Goal: Browse casually: Explore the website without a specific task or goal

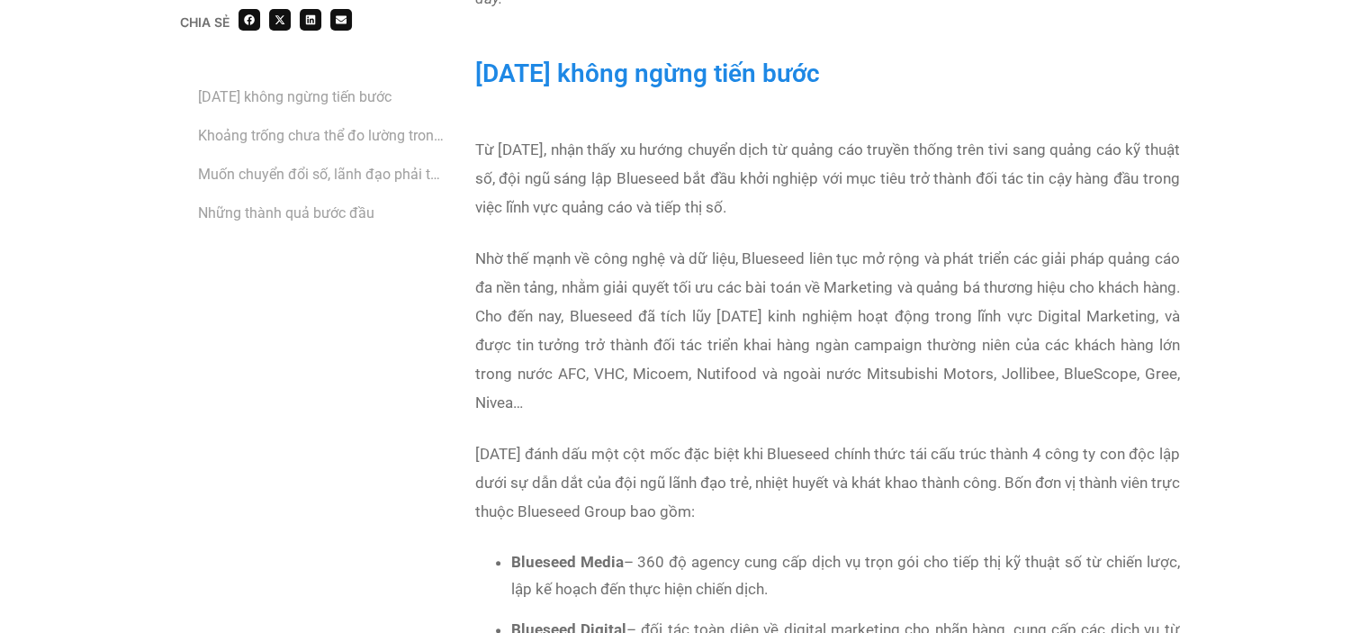
scroll to position [1350, 0]
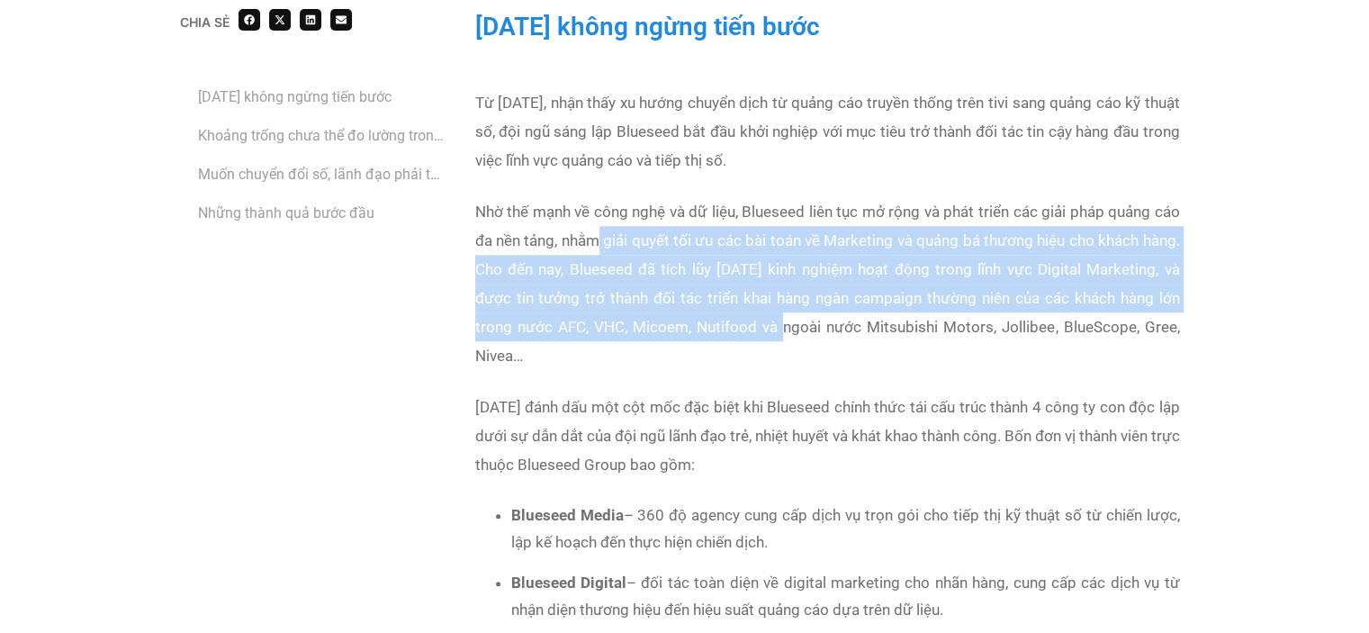
drag, startPoint x: 595, startPoint y: 236, endPoint x: 780, endPoint y: 312, distance: 200.5
click at [780, 312] on p "Nhờ thế mạnh về công nghệ và dữ liệu, Blueseed liên tục mở rộng và phát triển c…" at bounding box center [827, 283] width 704 height 173
click at [731, 309] on p "Nhờ thế mạnh về công nghệ và dữ liệu, Blueseed liên tục mở rộng và phát triển c…" at bounding box center [827, 283] width 704 height 173
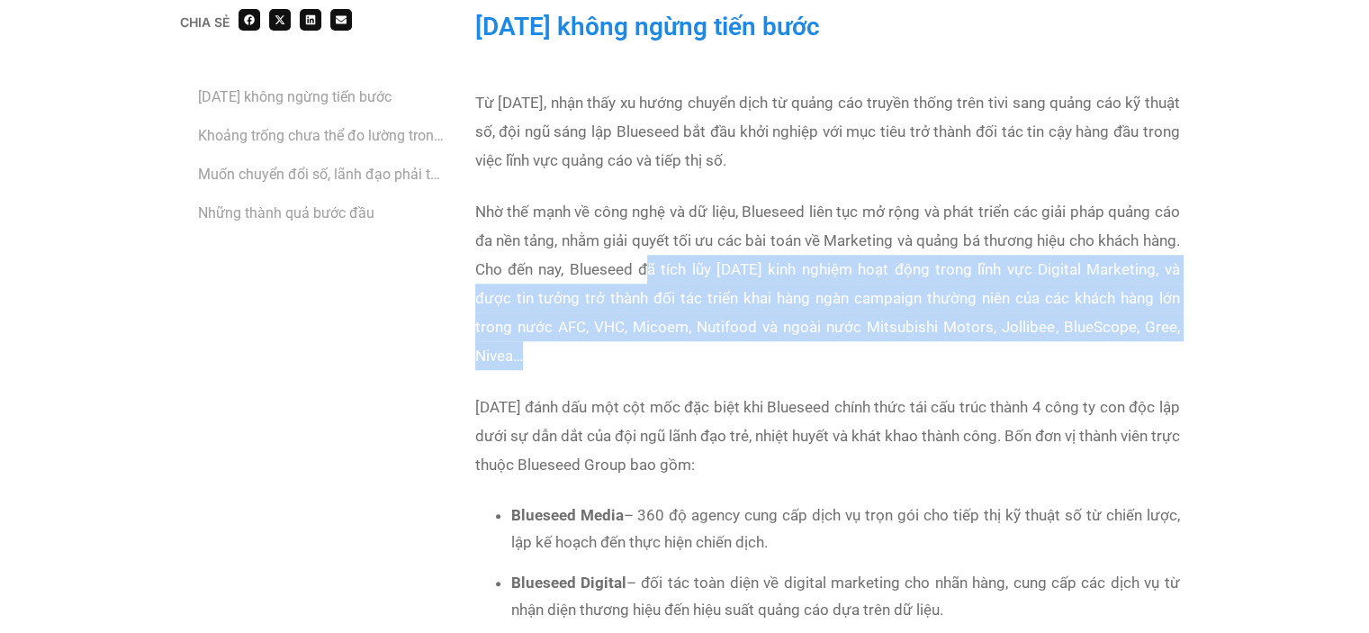
drag, startPoint x: 650, startPoint y: 262, endPoint x: 835, endPoint y: 345, distance: 203.4
click at [835, 345] on p "Nhờ thế mạnh về công nghệ và dữ liệu, Blueseed liên tục mở rộng và phát triển c…" at bounding box center [827, 283] width 704 height 173
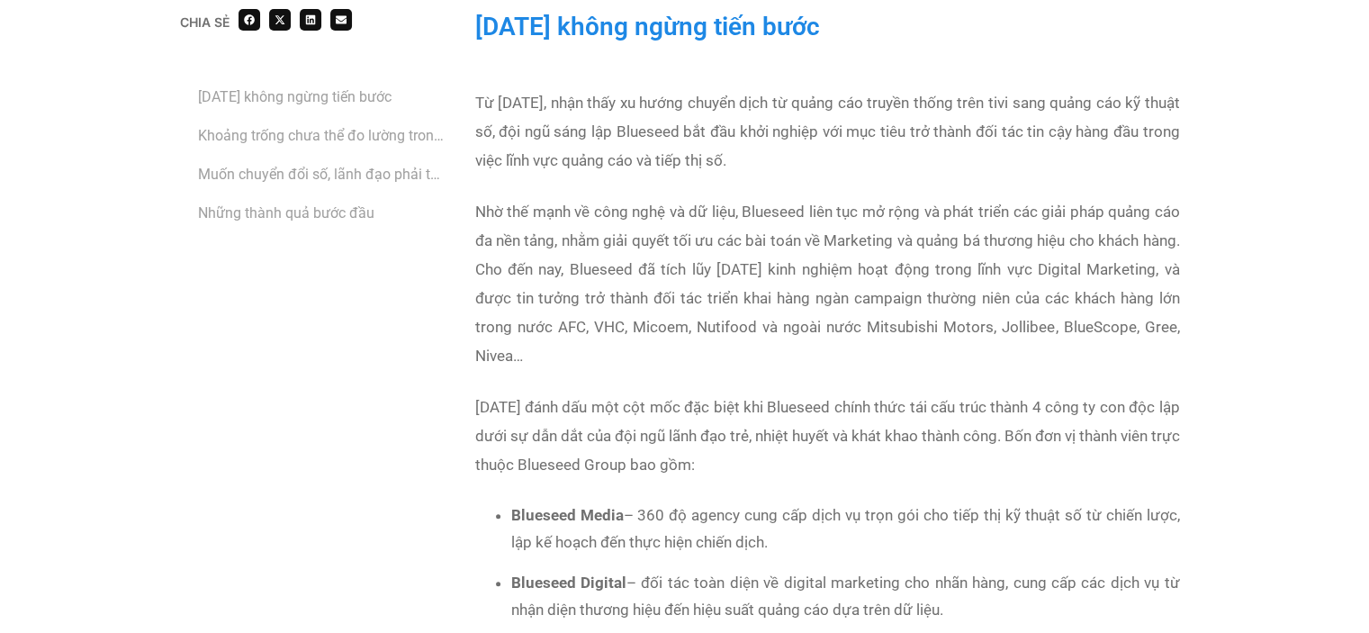
click at [822, 417] on p "[DATE] đánh dấu một cột mốc đặc biệt khi Blueseed chính thức tái cấu trúc thành…" at bounding box center [827, 435] width 704 height 86
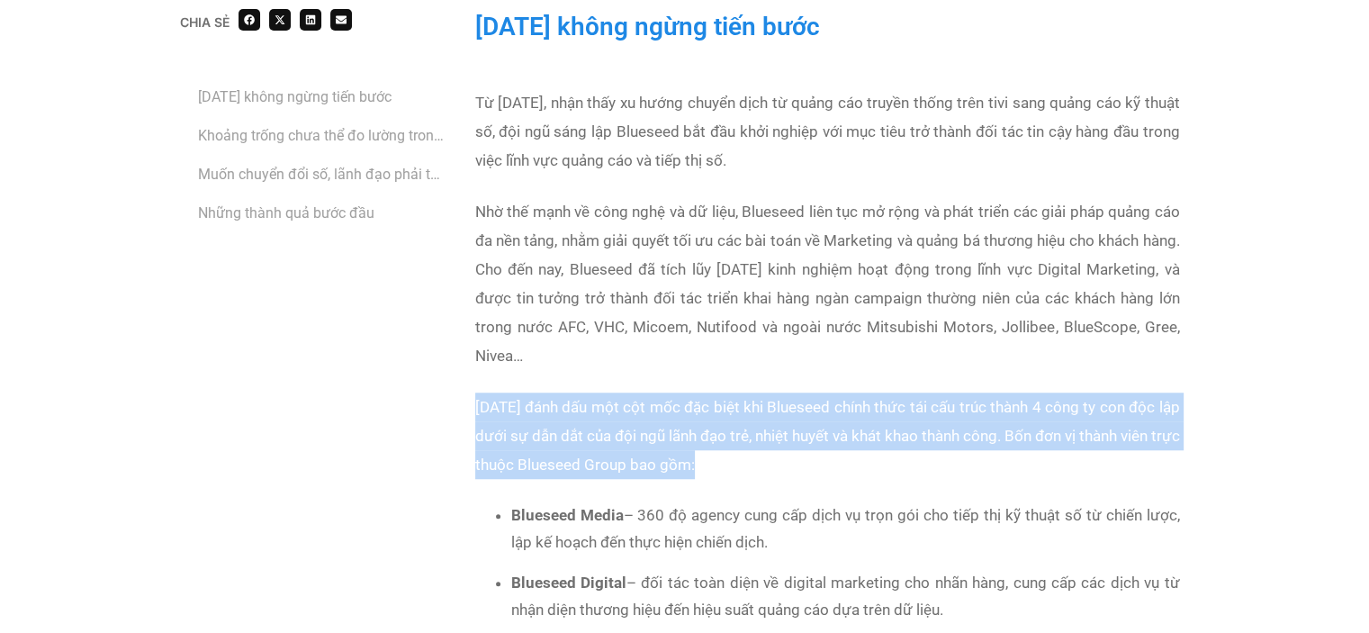
click at [822, 417] on p "[DATE] đánh dấu một cột mốc đặc biệt khi Blueseed chính thức tái cấu trúc thành…" at bounding box center [827, 435] width 704 height 86
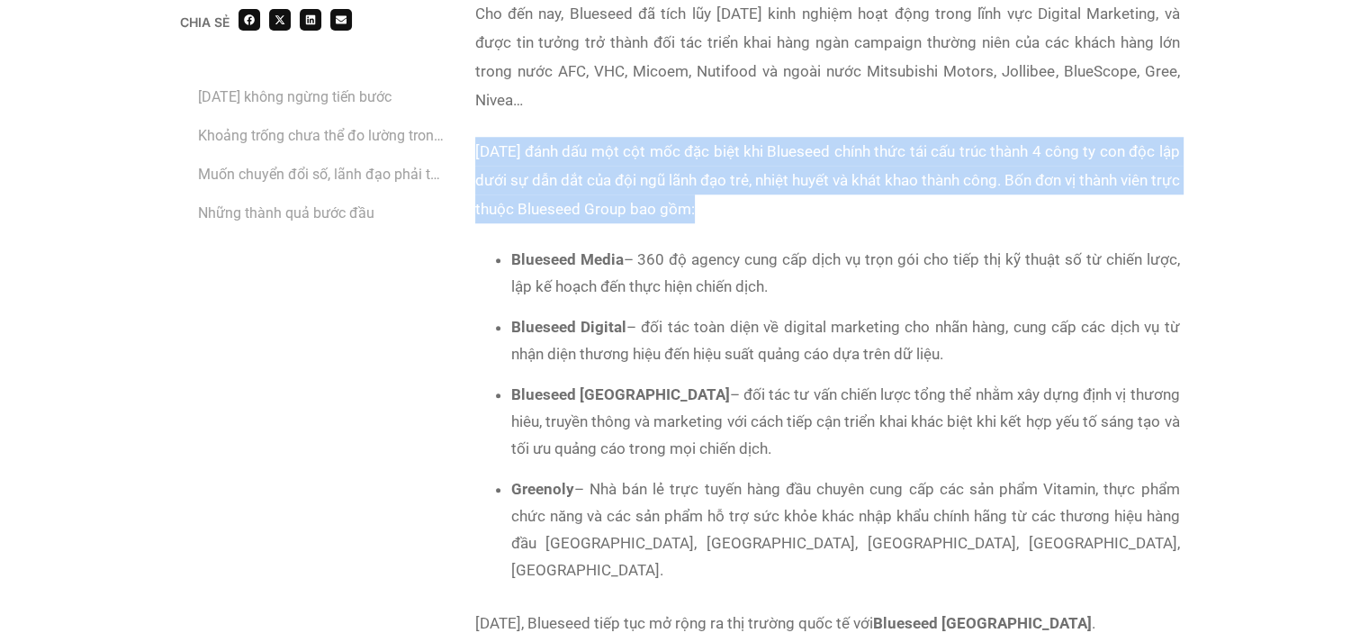
scroll to position [1620, 0]
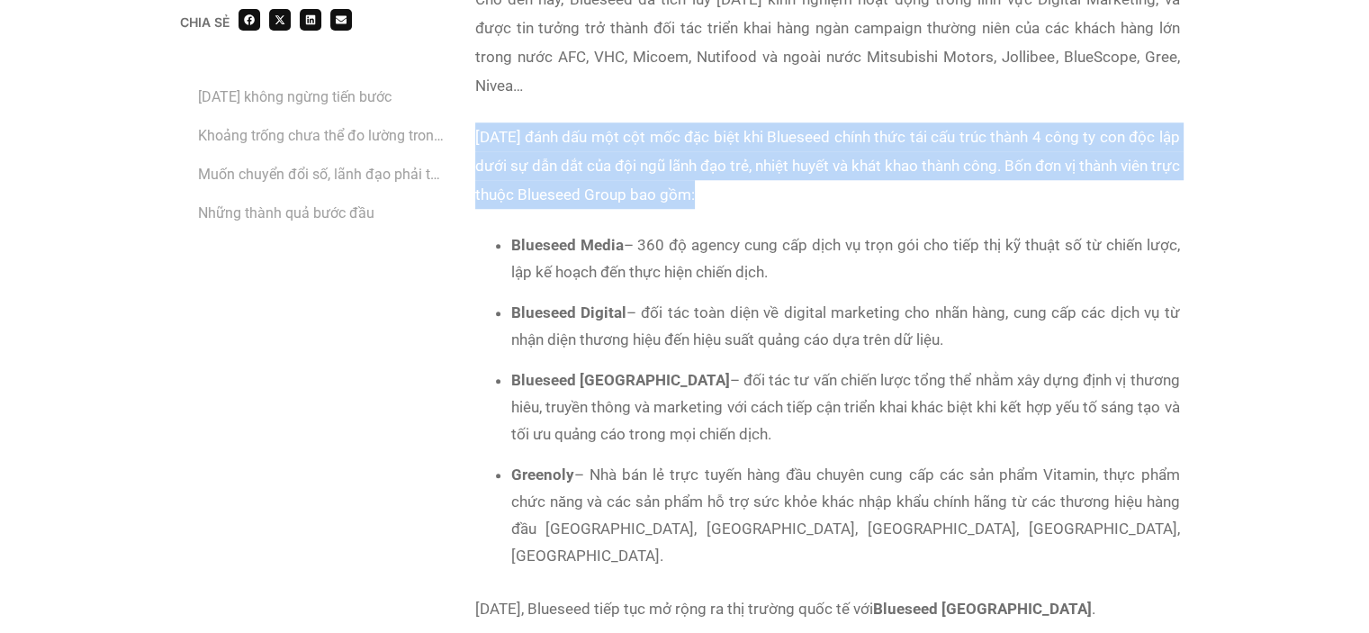
drag, startPoint x: 733, startPoint y: 333, endPoint x: 954, endPoint y: 337, distance: 220.5
click at [954, 337] on li "Blueseed Digital – đối tác toàn diện về digital marketing cho nhãn hàng, cung c…" at bounding box center [845, 326] width 669 height 54
click at [812, 334] on li "Blueseed Digital – đối tác toàn diện về digital marketing cho nhãn hàng, cung c…" at bounding box center [845, 326] width 669 height 54
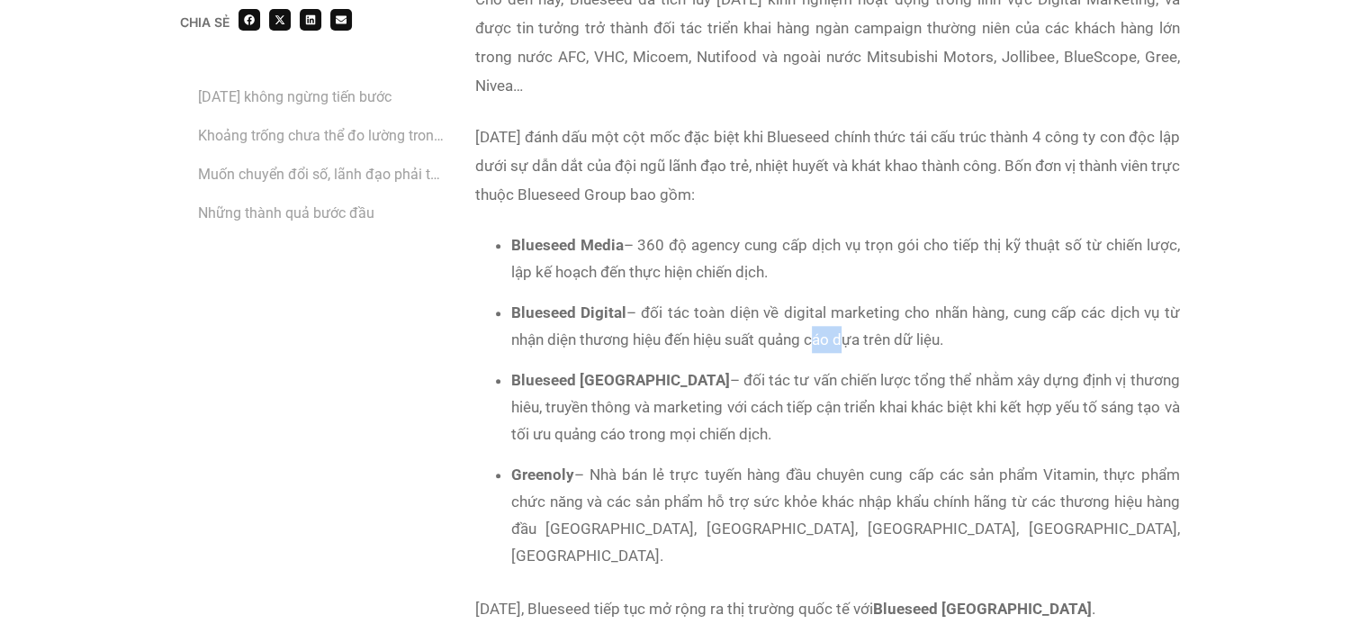
click at [812, 334] on li "Blueseed Digital – đối tác toàn diện về digital marketing cho nhãn hàng, cung c…" at bounding box center [845, 326] width 669 height 54
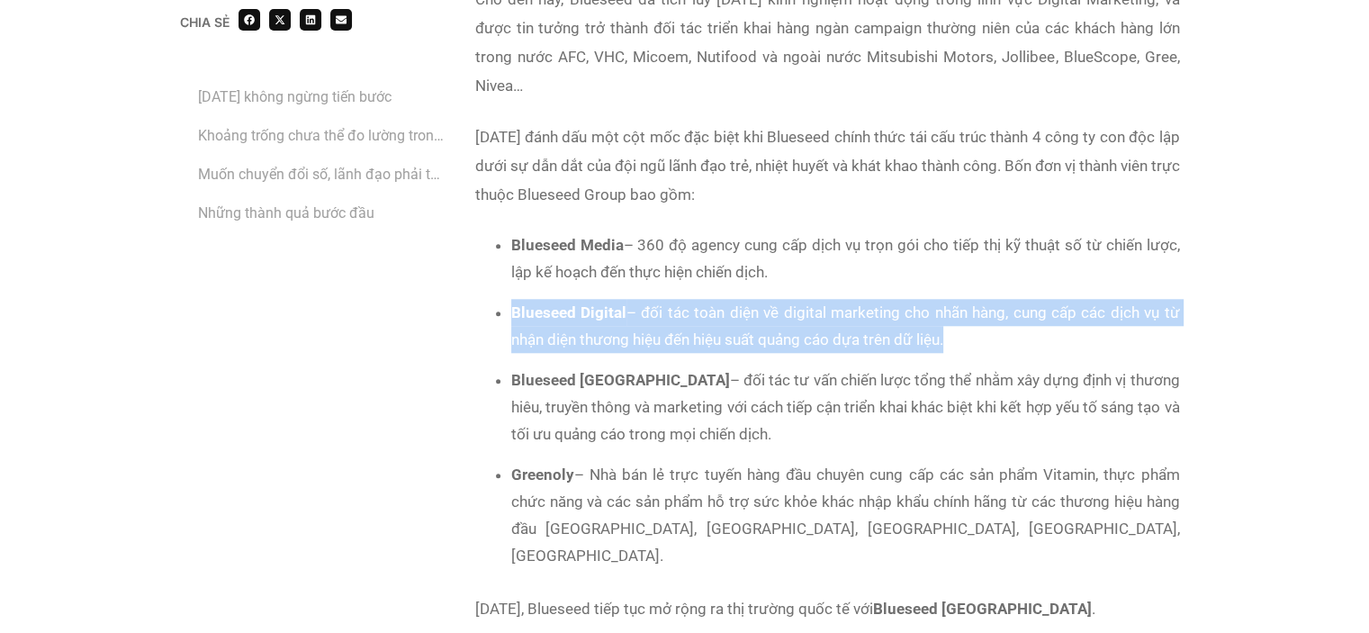
click at [812, 334] on li "Blueseed Digital – đối tác toàn diện về digital marketing cho nhãn hàng, cung c…" at bounding box center [845, 326] width 669 height 54
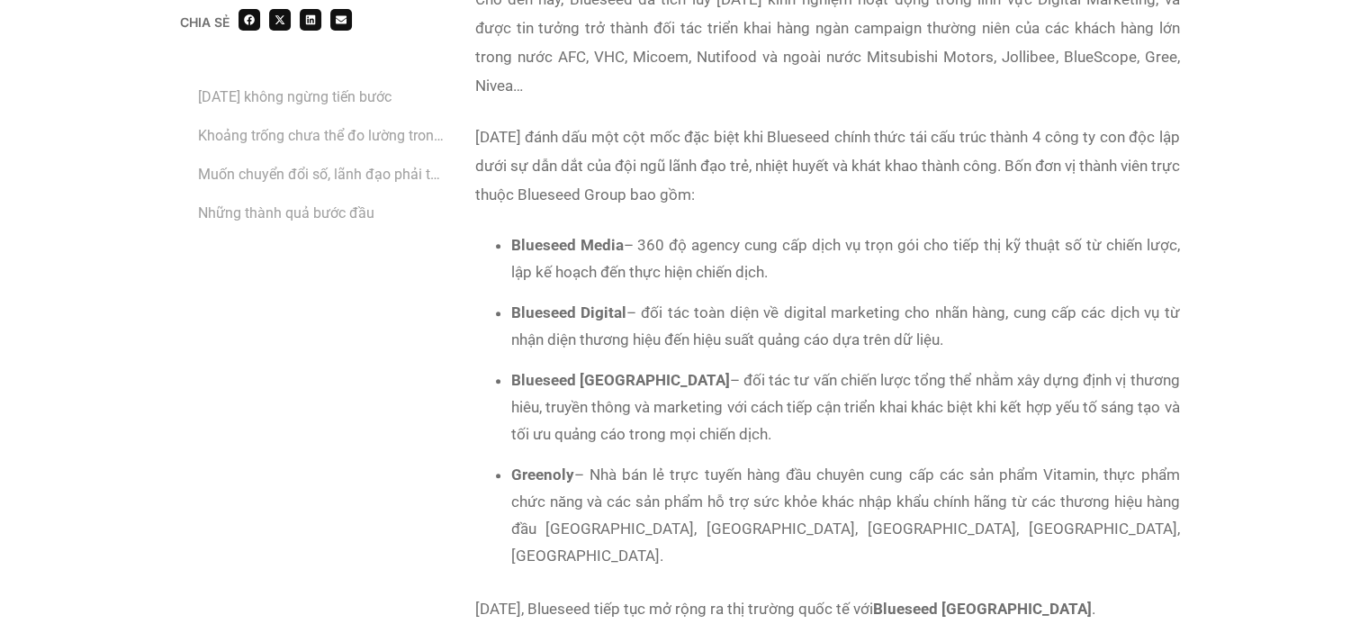
click at [783, 379] on li "Blueseed [GEOGRAPHIC_DATA] – đối tác tư vấn chiến lược tổng thể nhằm xây dựng đ…" at bounding box center [845, 406] width 669 height 81
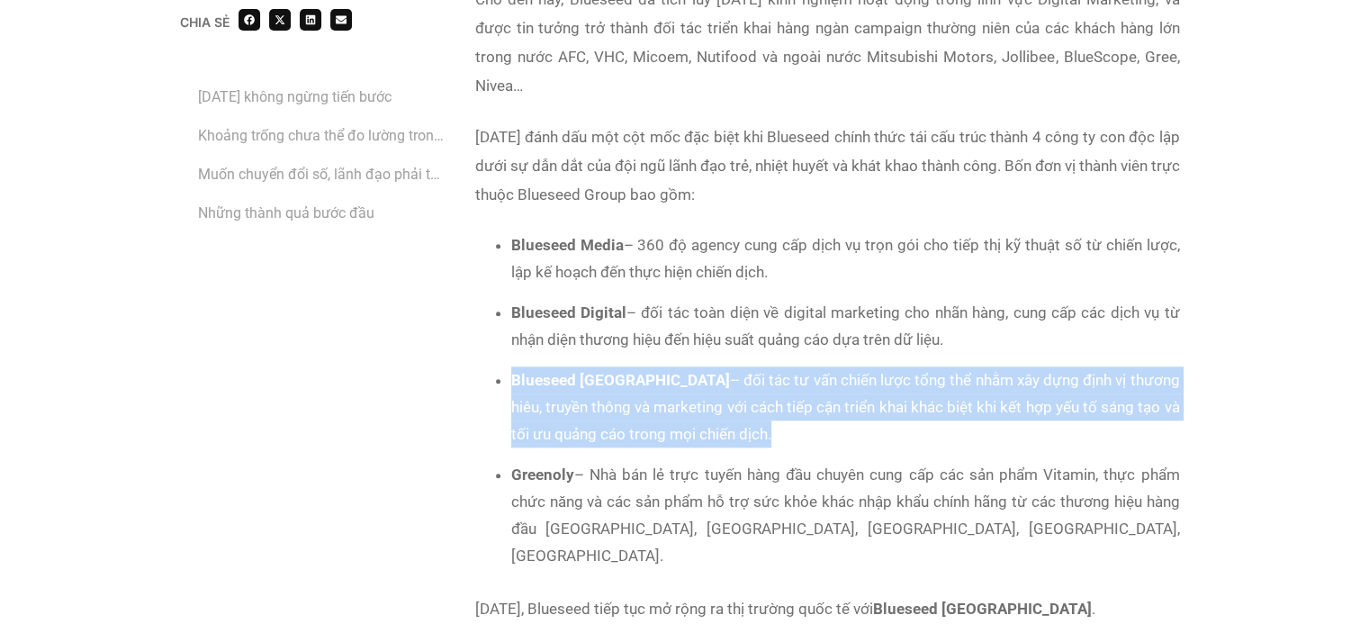
drag, startPoint x: 783, startPoint y: 379, endPoint x: 796, endPoint y: 378, distance: 13.5
click at [783, 380] on li "Blueseed [GEOGRAPHIC_DATA] – đối tác tư vấn chiến lược tổng thể nhằm xây dựng đ…" at bounding box center [845, 406] width 669 height 81
click at [921, 378] on li "Blueseed [GEOGRAPHIC_DATA] – đối tác tư vấn chiến lược tổng thể nhằm xây dựng đ…" at bounding box center [845, 406] width 669 height 81
click at [920, 379] on li "Blueseed [GEOGRAPHIC_DATA] – đối tác tư vấn chiến lược tổng thể nhằm xây dựng đ…" at bounding box center [845, 406] width 669 height 81
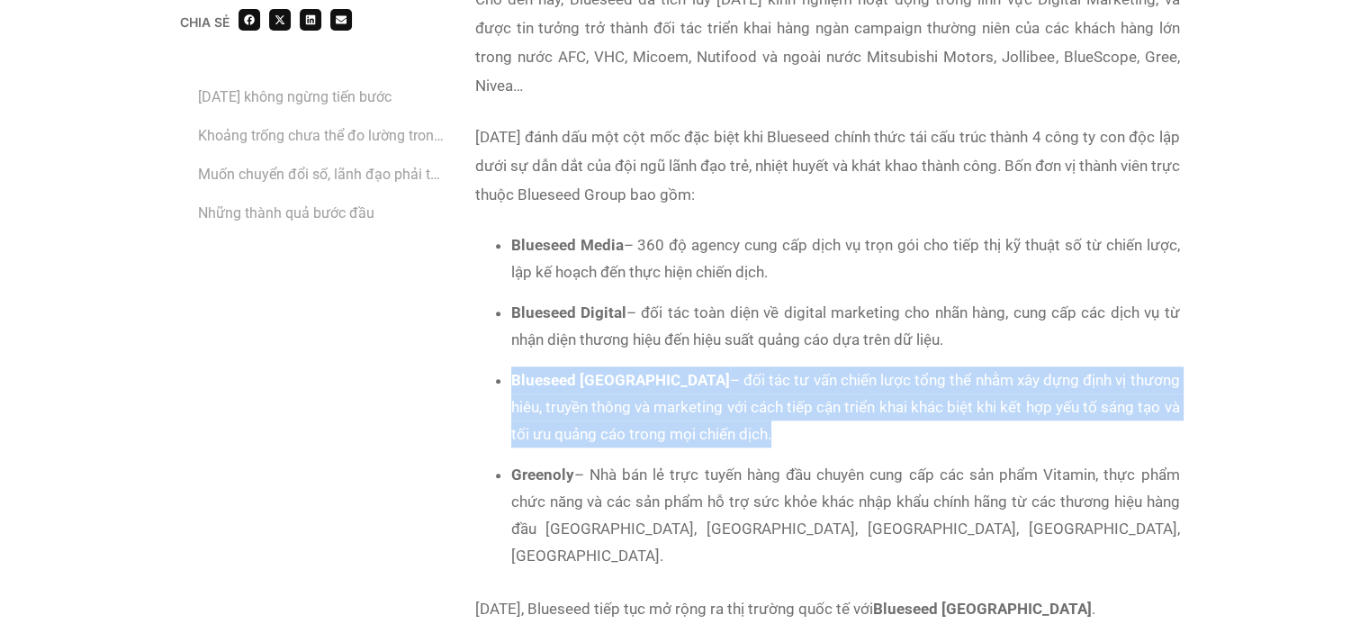
click at [800, 391] on li "Blueseed [GEOGRAPHIC_DATA] – đối tác tư vấn chiến lược tổng thể nhằm xây dựng đ…" at bounding box center [845, 406] width 669 height 81
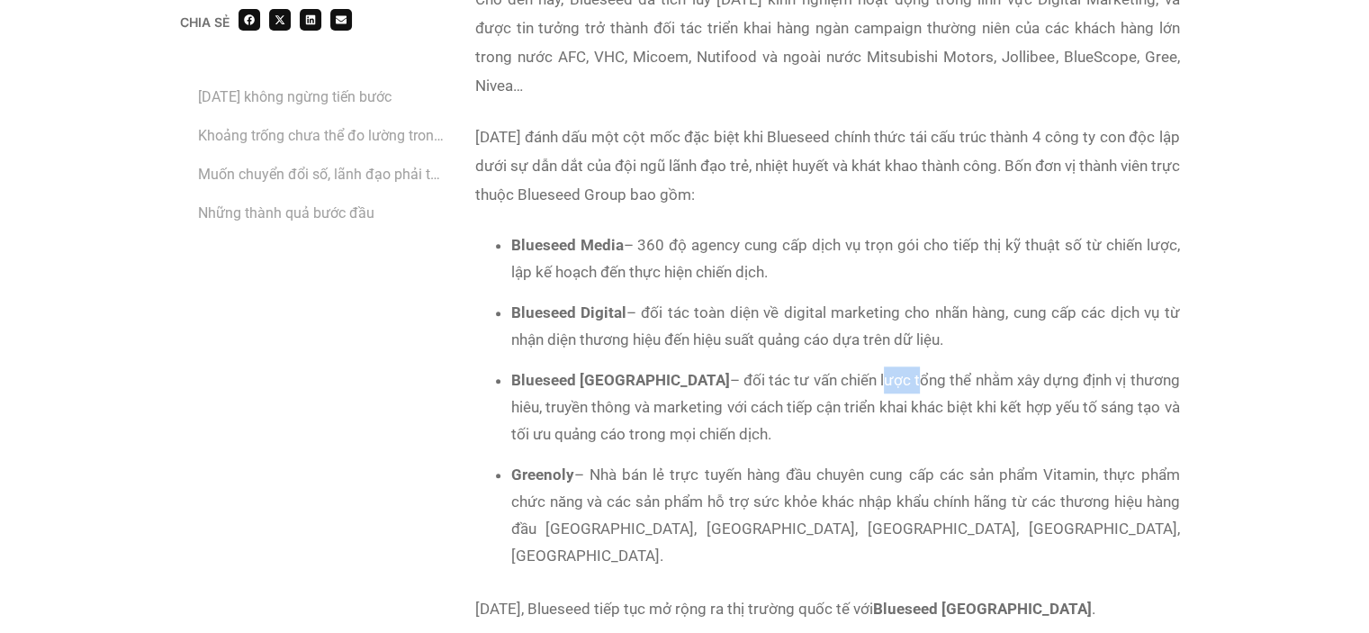
click at [800, 391] on li "Blueseed [GEOGRAPHIC_DATA] – đối tác tư vấn chiến lược tổng thể nhằm xây dựng đ…" at bounding box center [845, 406] width 669 height 81
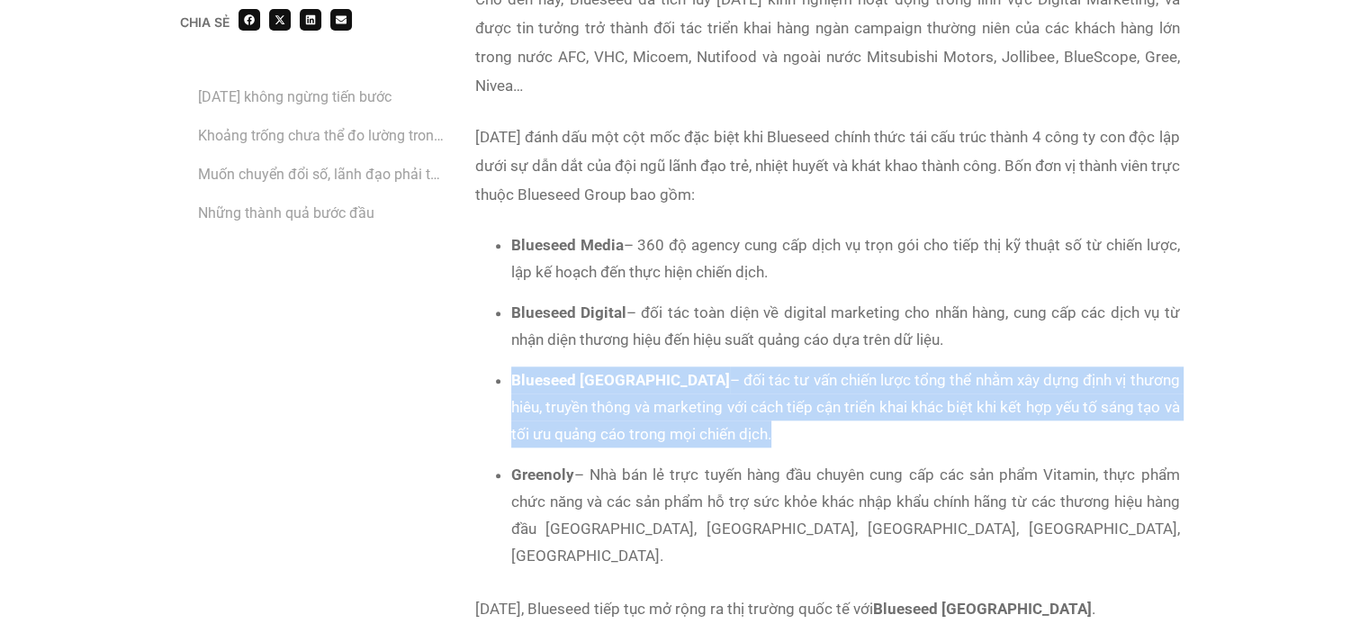
click at [800, 391] on li "Blueseed [GEOGRAPHIC_DATA] – đối tác tư vấn chiến lược tổng thể nhằm xây dựng đ…" at bounding box center [845, 406] width 669 height 81
click at [731, 387] on li "Blueseed [GEOGRAPHIC_DATA] – đối tác tư vấn chiến lược tổng thể nhằm xây dựng đ…" at bounding box center [845, 406] width 669 height 81
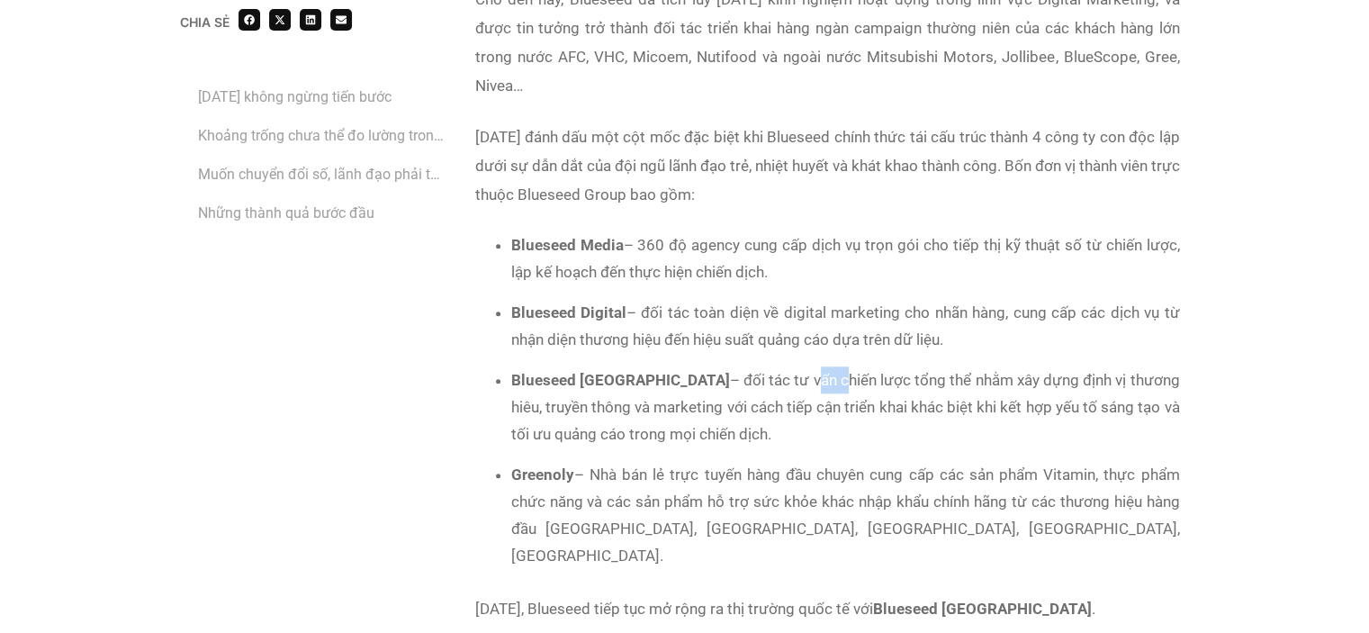
click at [731, 387] on li "Blueseed [GEOGRAPHIC_DATA] – đối tác tư vấn chiến lược tổng thể nhằm xây dựng đ…" at bounding box center [845, 406] width 669 height 81
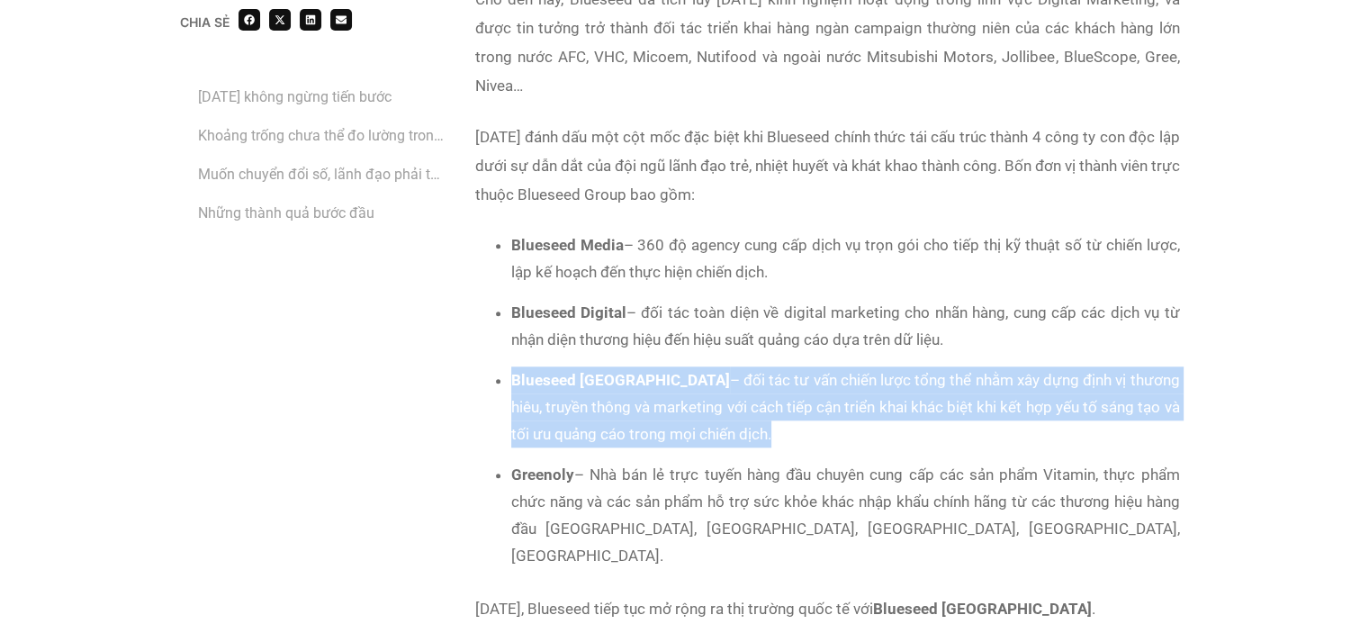
click at [731, 387] on li "Blueseed [GEOGRAPHIC_DATA] – đối tác tư vấn chiến lược tổng thể nhằm xây dựng đ…" at bounding box center [845, 406] width 669 height 81
click at [823, 390] on li "Blueseed [GEOGRAPHIC_DATA] – đối tác tư vấn chiến lược tổng thể nhằm xây dựng đ…" at bounding box center [845, 406] width 669 height 81
drag, startPoint x: 648, startPoint y: 380, endPoint x: 764, endPoint y: 424, distance: 124.2
click at [764, 424] on li "Blueseed [GEOGRAPHIC_DATA] – đối tác tư vấn chiến lược tổng thể nhằm xây dựng đ…" at bounding box center [845, 406] width 669 height 81
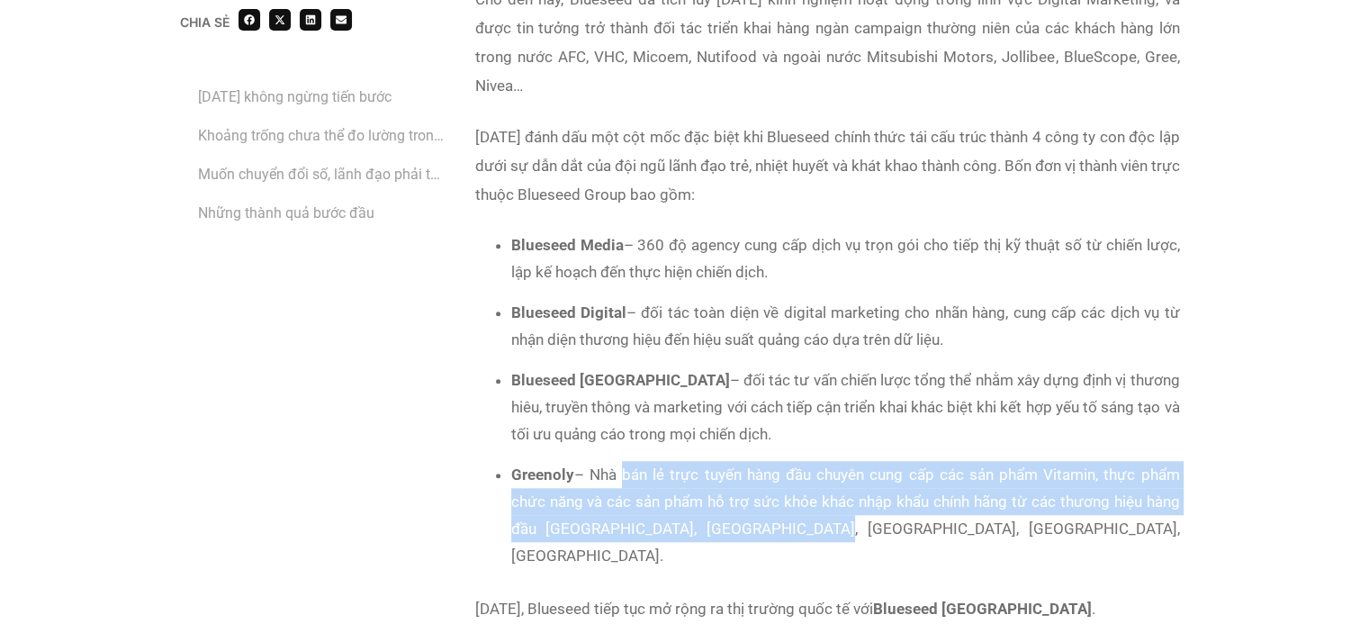
drag, startPoint x: 617, startPoint y: 470, endPoint x: 972, endPoint y: 525, distance: 358.9
click at [972, 525] on li "Greenoly – Nhà bán lẻ trực tuyến hàng đầu chuyên cung cấp các sản phẩm Vitamin,…" at bounding box center [845, 515] width 669 height 108
click at [793, 508] on li "Greenoly – Nhà bán lẻ trực tuyến hàng đầu chuyên cung cấp các sản phẩm Vitamin,…" at bounding box center [845, 515] width 669 height 108
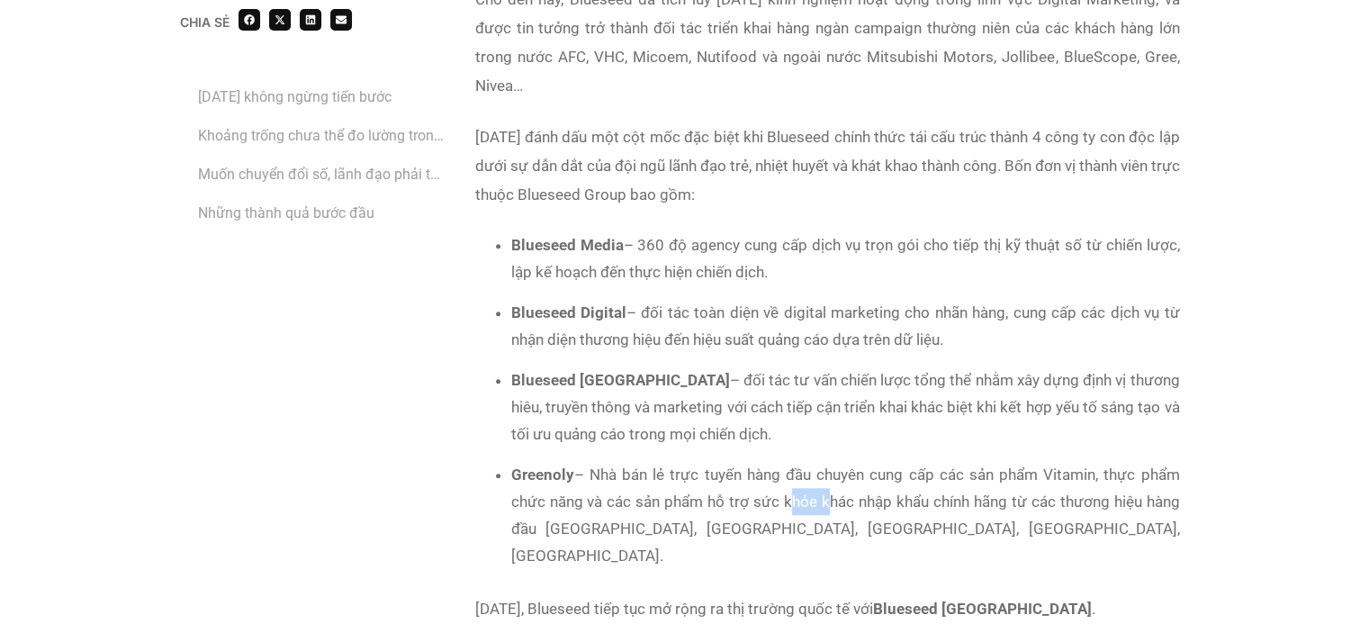
click at [793, 508] on li "Greenoly – Nhà bán lẻ trực tuyến hàng đầu chuyên cung cấp các sản phẩm Vitamin,…" at bounding box center [845, 515] width 669 height 108
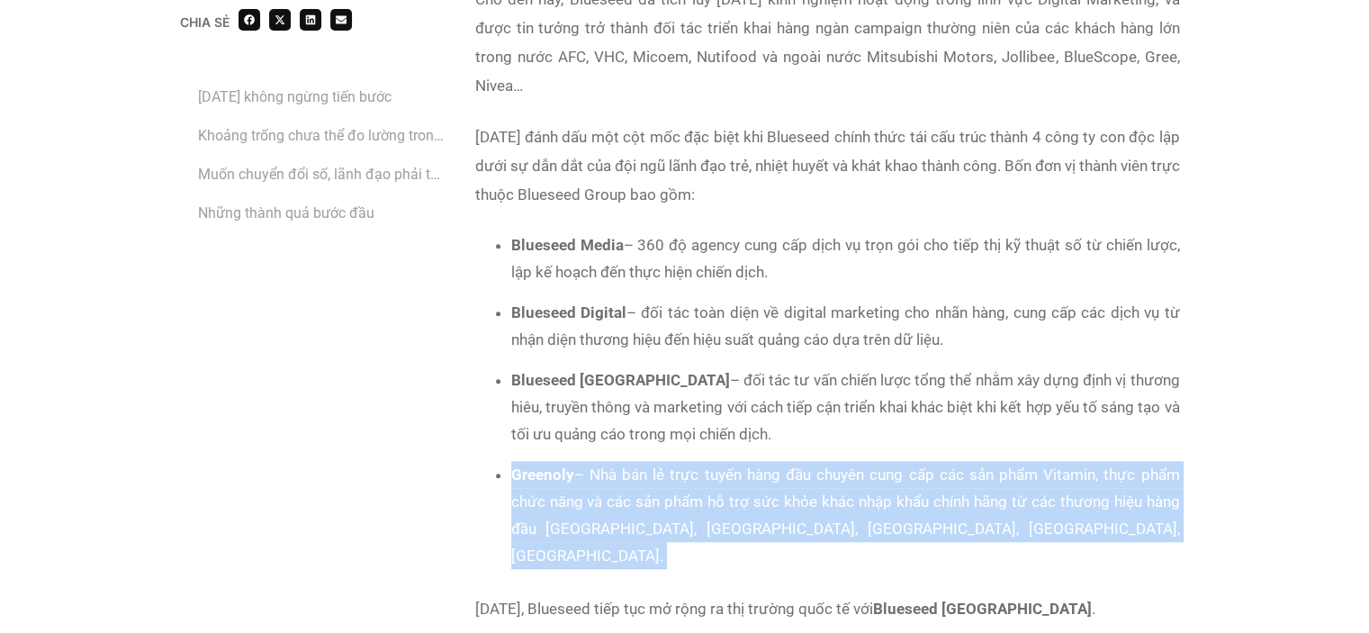
click at [793, 508] on li "Greenoly – Nhà bán lẻ trực tuyến hàng đầu chuyên cung cấp các sản phẩm Vitamin,…" at bounding box center [845, 515] width 669 height 108
click at [834, 499] on li "Greenoly – Nhà bán lẻ trực tuyến hàng đầu chuyên cung cấp các sản phẩm Vitamin,…" at bounding box center [845, 515] width 669 height 108
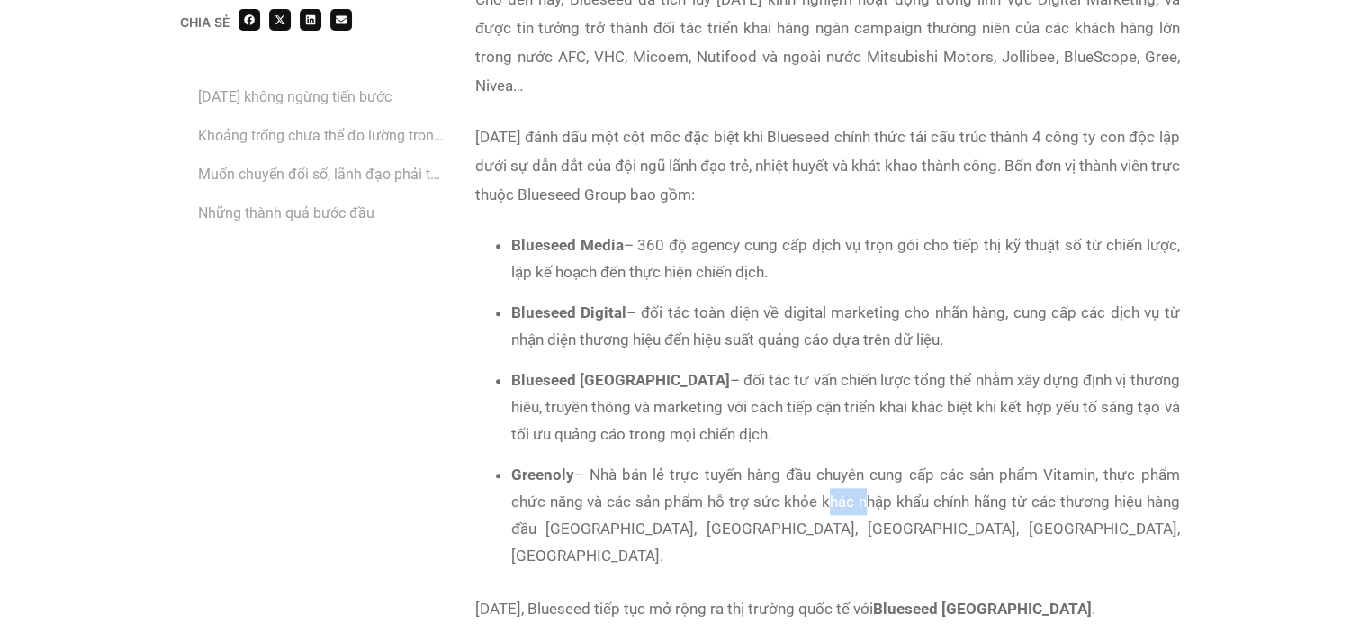
click at [834, 499] on li "Greenoly – Nhà bán lẻ trực tuyến hàng đầu chuyên cung cấp các sản phẩm Vitamin,…" at bounding box center [845, 515] width 669 height 108
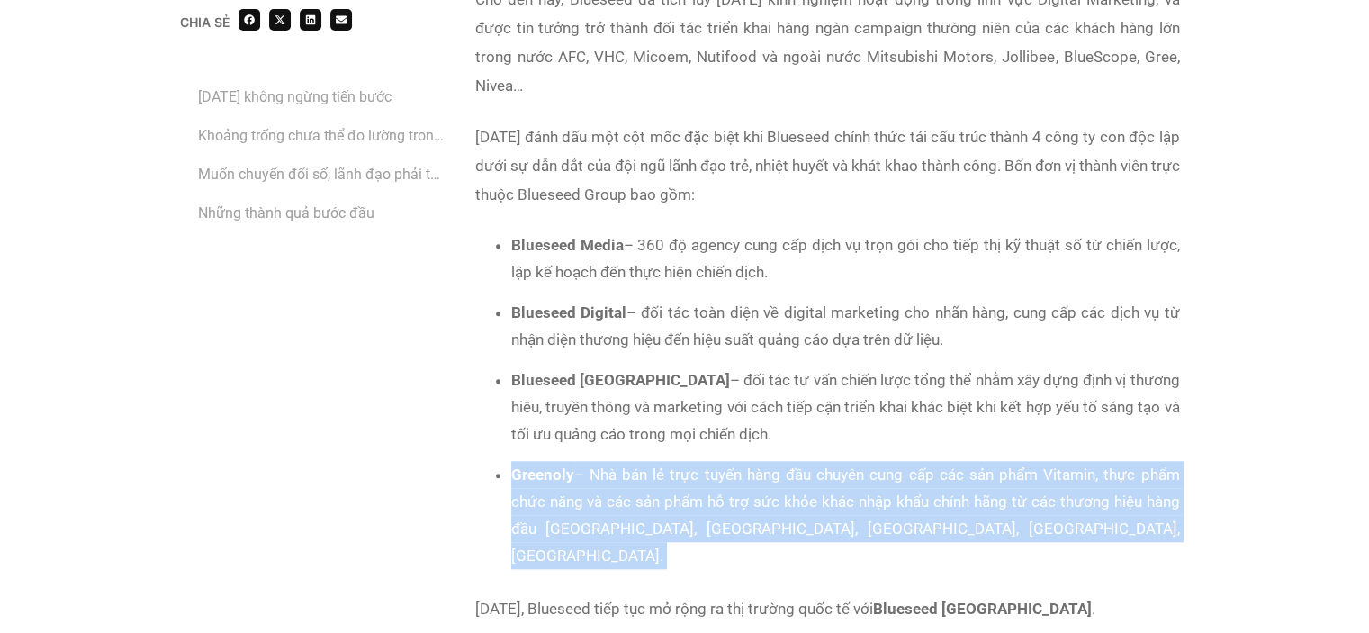
click at [834, 499] on li "Greenoly – Nhà bán lẻ trực tuyến hàng đầu chuyên cung cấp các sản phẩm Vitamin,…" at bounding box center [845, 515] width 669 height 108
click at [785, 498] on li "Greenoly – Nhà bán lẻ trực tuyến hàng đầu chuyên cung cấp các sản phẩm Vitamin,…" at bounding box center [845, 515] width 669 height 108
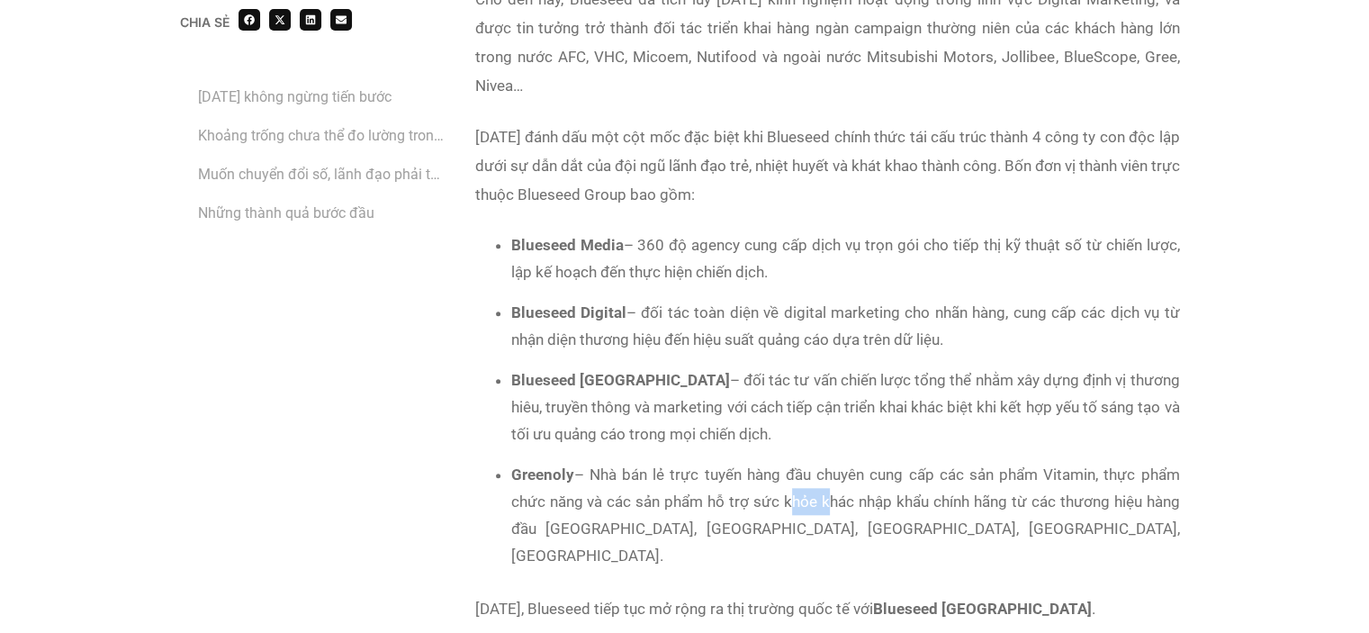
click at [785, 498] on li "Greenoly – Nhà bán lẻ trực tuyến hàng đầu chuyên cung cấp các sản phẩm Vitamin,…" at bounding box center [845, 515] width 669 height 108
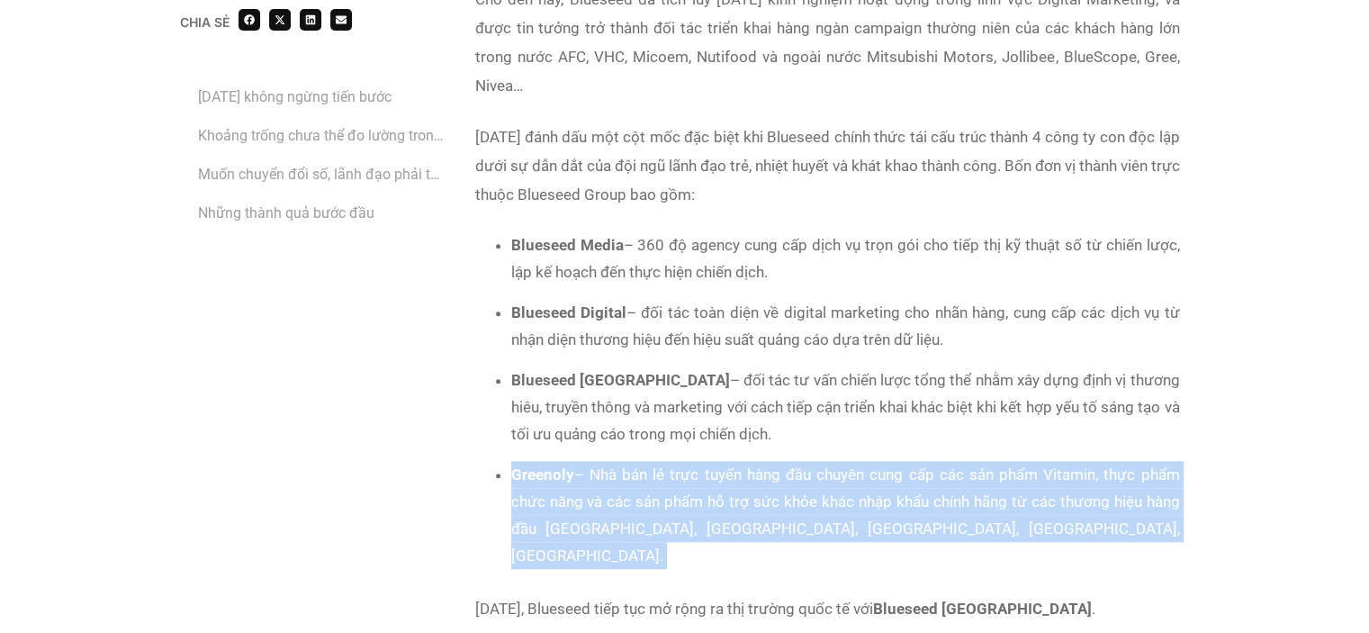
click at [785, 498] on li "Greenoly – Nhà bán lẻ trực tuyến hàng đầu chuyên cung cấp các sản phẩm Vitamin,…" at bounding box center [845, 515] width 669 height 108
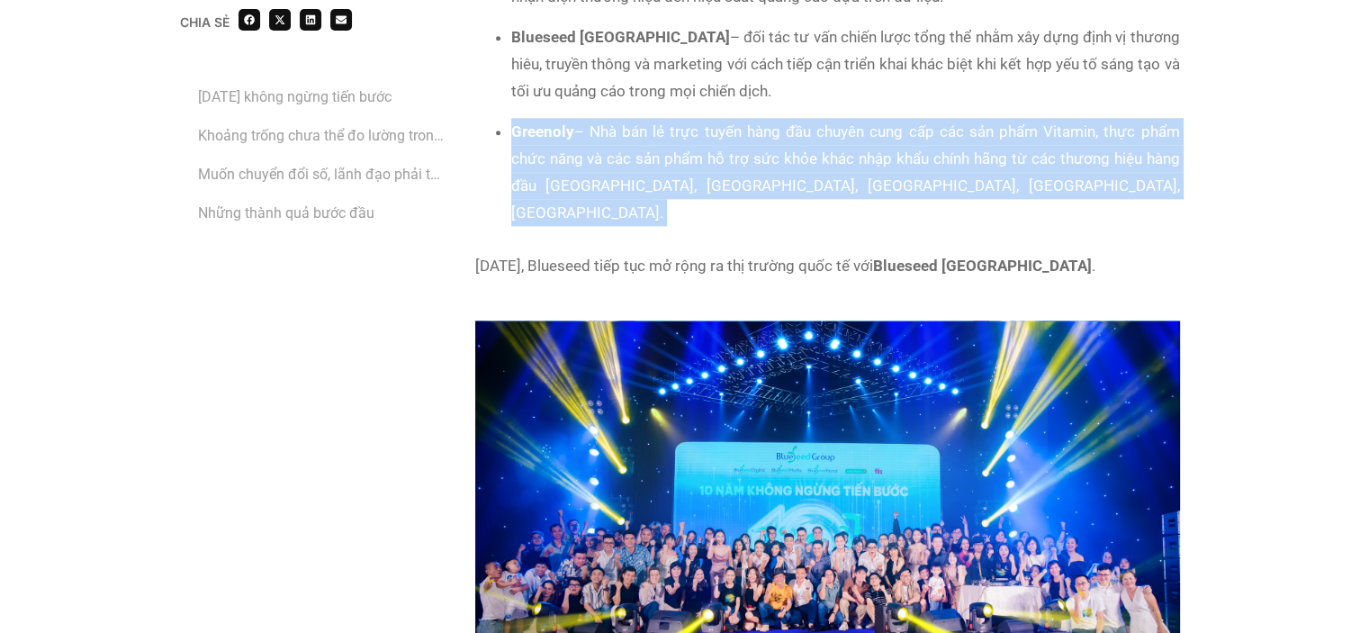
scroll to position [1979, 0]
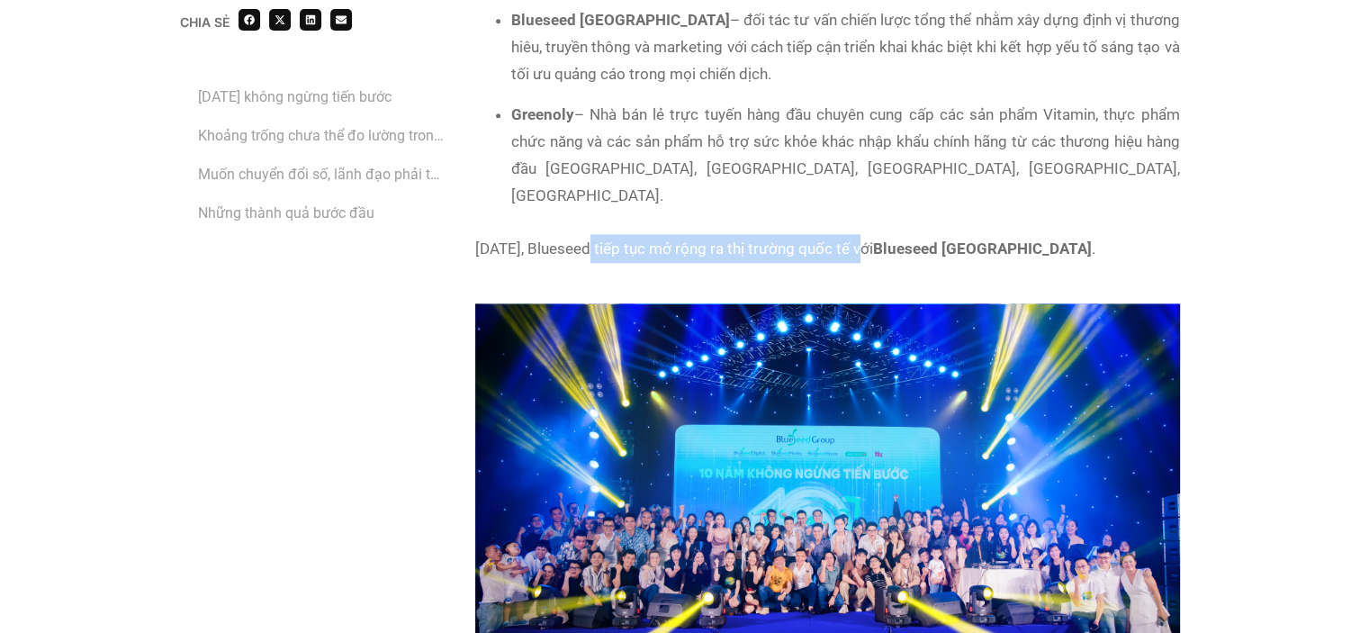
drag, startPoint x: 635, startPoint y: 212, endPoint x: 870, endPoint y: 215, distance: 234.8
click at [870, 234] on p "[DATE], [PERSON_NAME] tiếp tục mở rộng ra thị trường quốc tế với Blueseed Austr…" at bounding box center [827, 248] width 704 height 29
click at [873, 234] on p "[DATE], [PERSON_NAME] tiếp tục mở rộng ra thị trường quốc tế với Blueseed Austr…" at bounding box center [827, 248] width 704 height 29
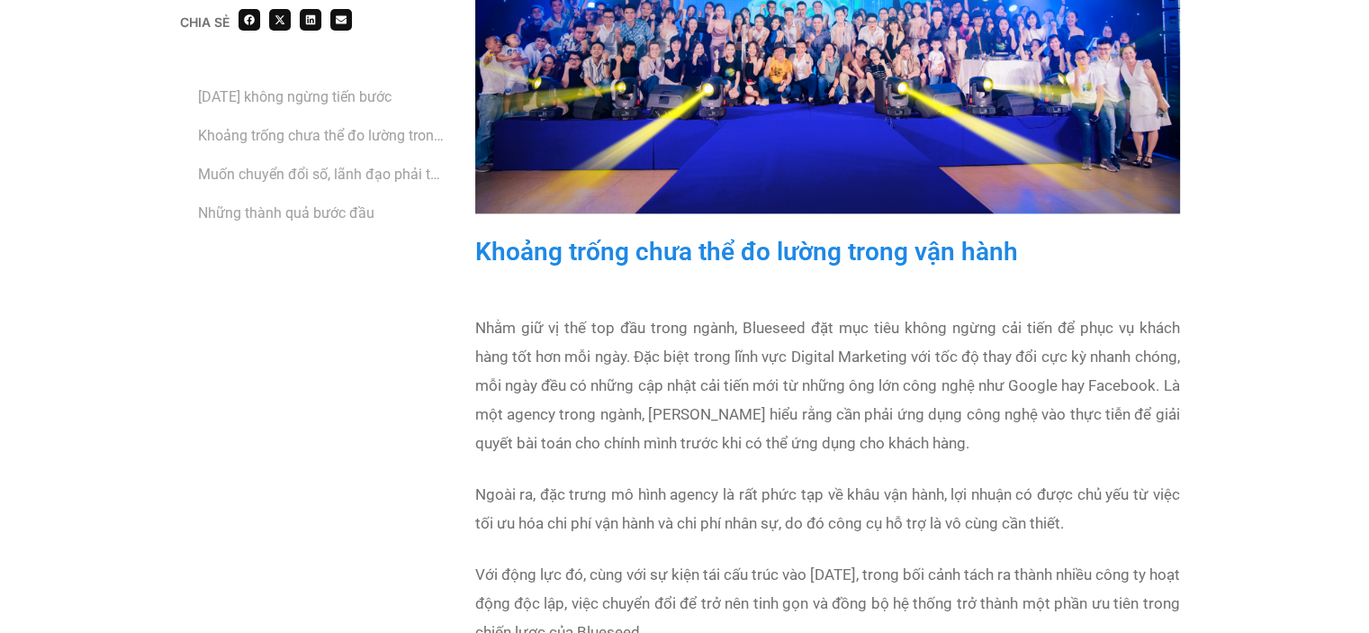
scroll to position [2519, 0]
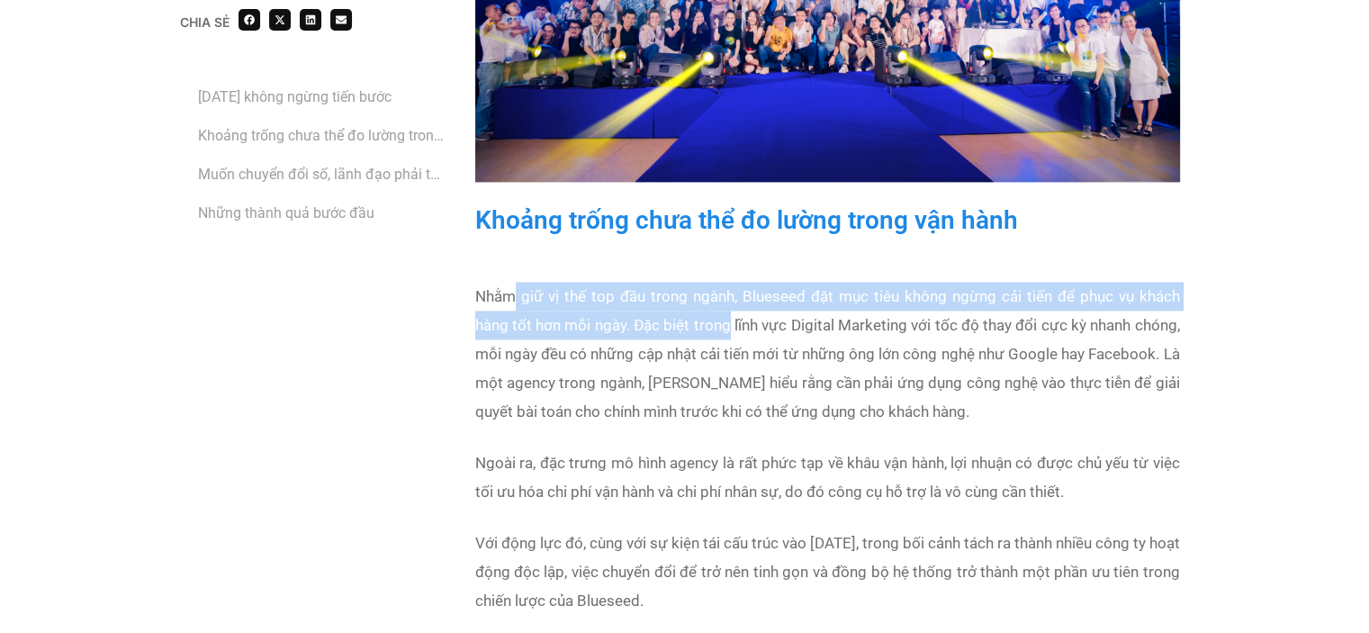
drag, startPoint x: 513, startPoint y: 271, endPoint x: 762, endPoint y: 319, distance: 253.7
click at [756, 312] on p "Nhằm giữ vị thế top đầu trong ngành, Blueseed đặt mục tiêu không ngừng cải tiến…" at bounding box center [827, 354] width 704 height 144
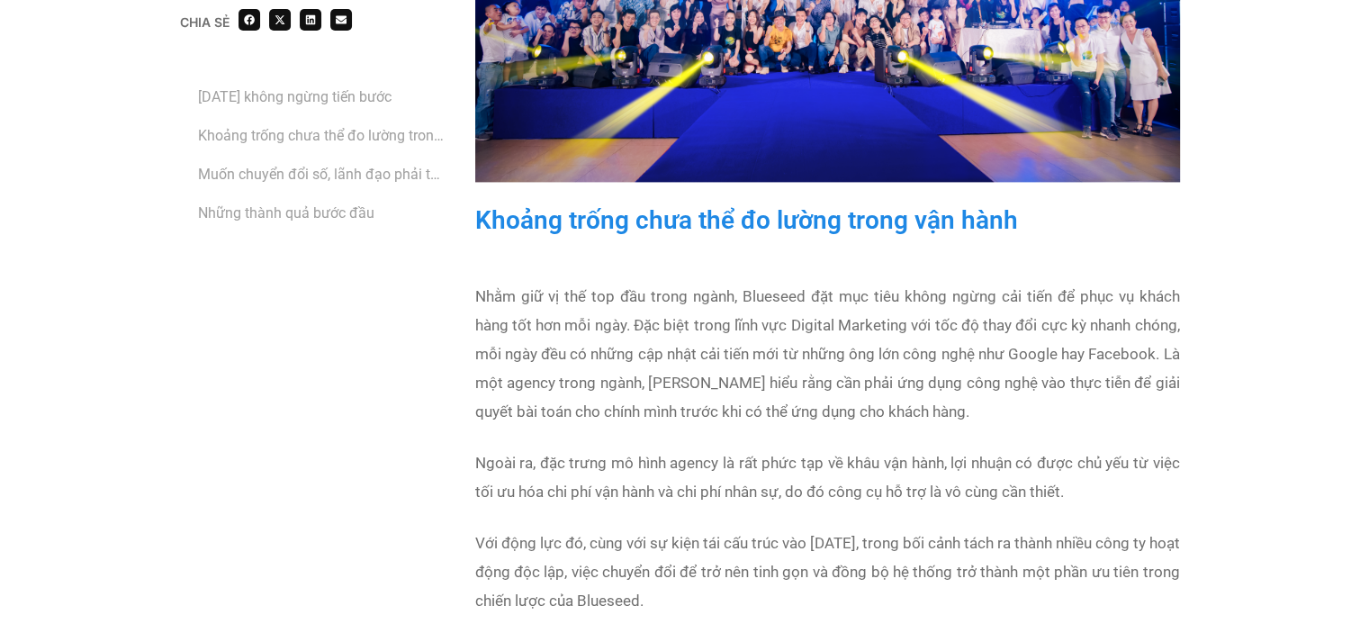
click at [776, 334] on span "Nhằm giữ vị thế top đầu trong ngành, Blueseed đặt mục tiêu không ngừng cải tiến…" at bounding box center [827, 353] width 704 height 133
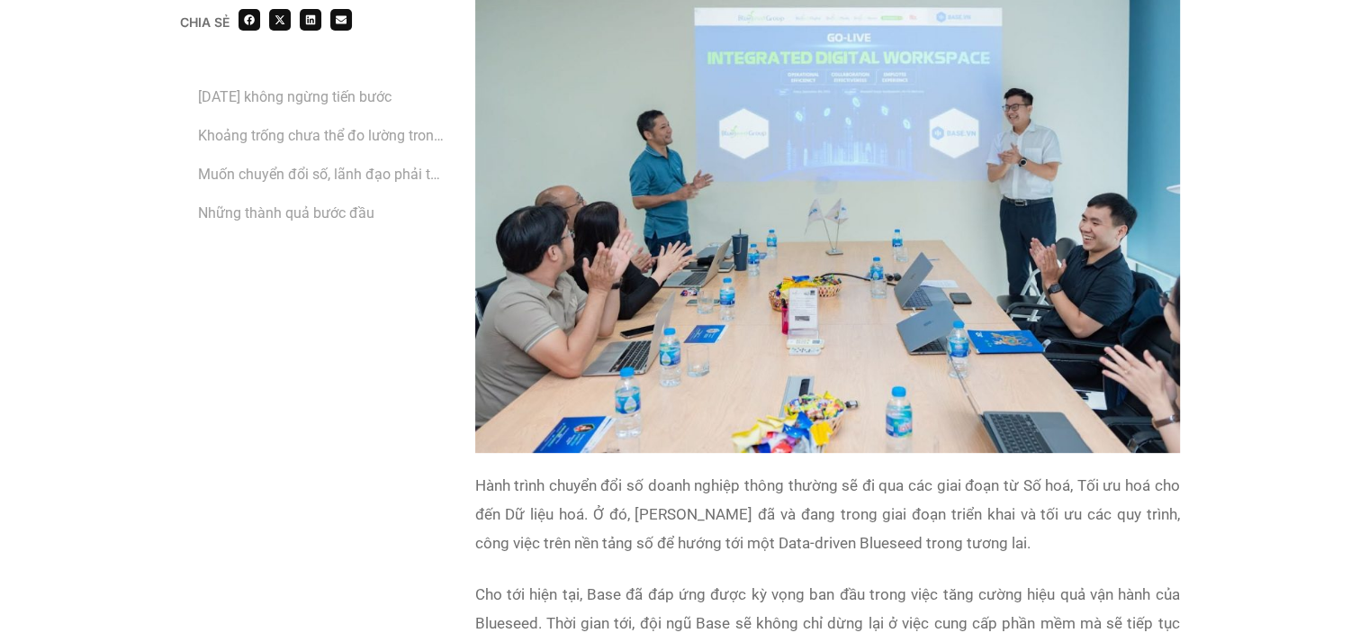
scroll to position [7931, 0]
